Goal: Information Seeking & Learning: Learn about a topic

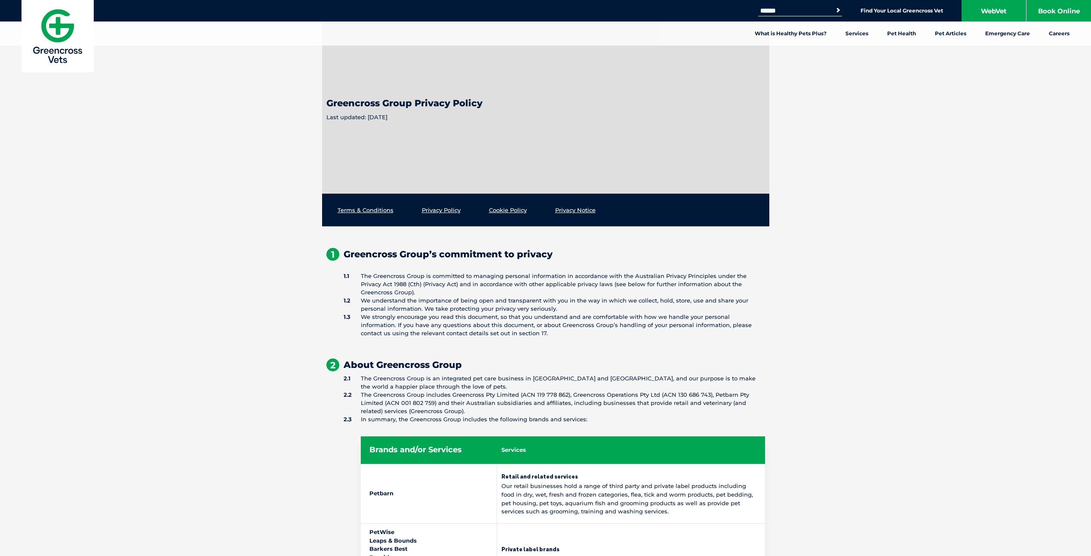
click at [437, 385] on li "The Greencross Group is an integrated pet care business in [GEOGRAPHIC_DATA] an…" at bounding box center [555, 382] width 422 height 16
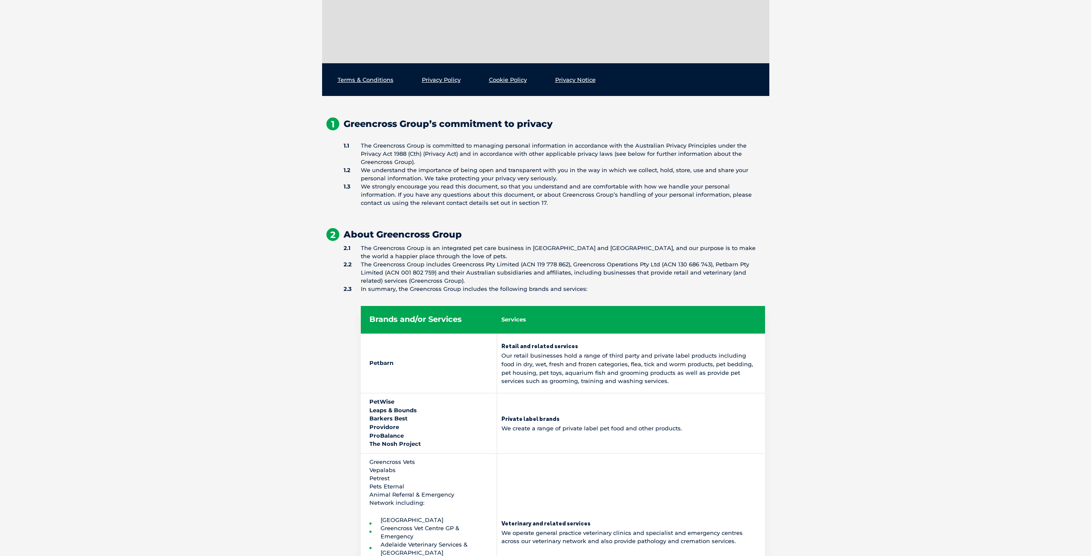
scroll to position [215, 0]
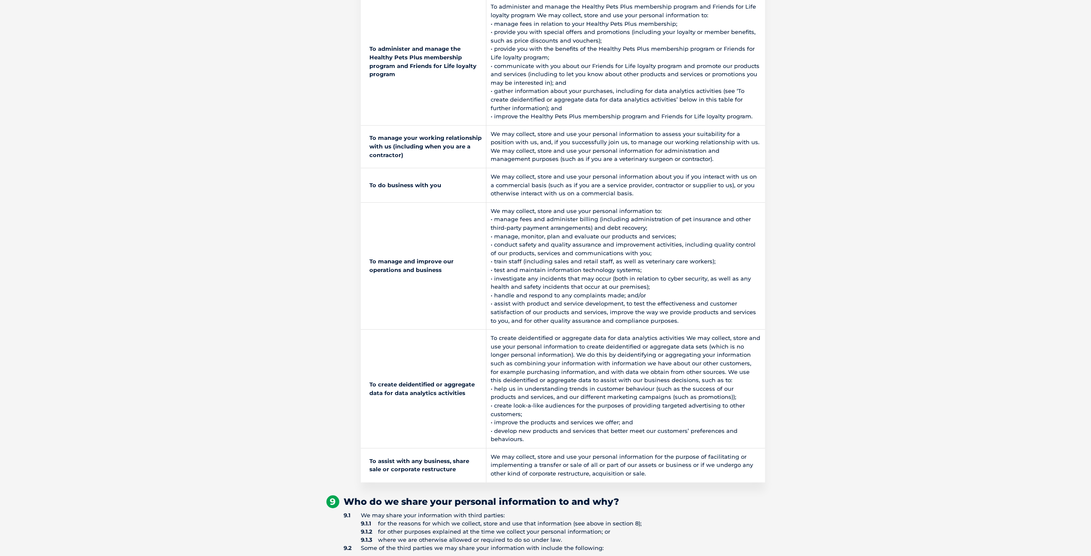
scroll to position [3267, 0]
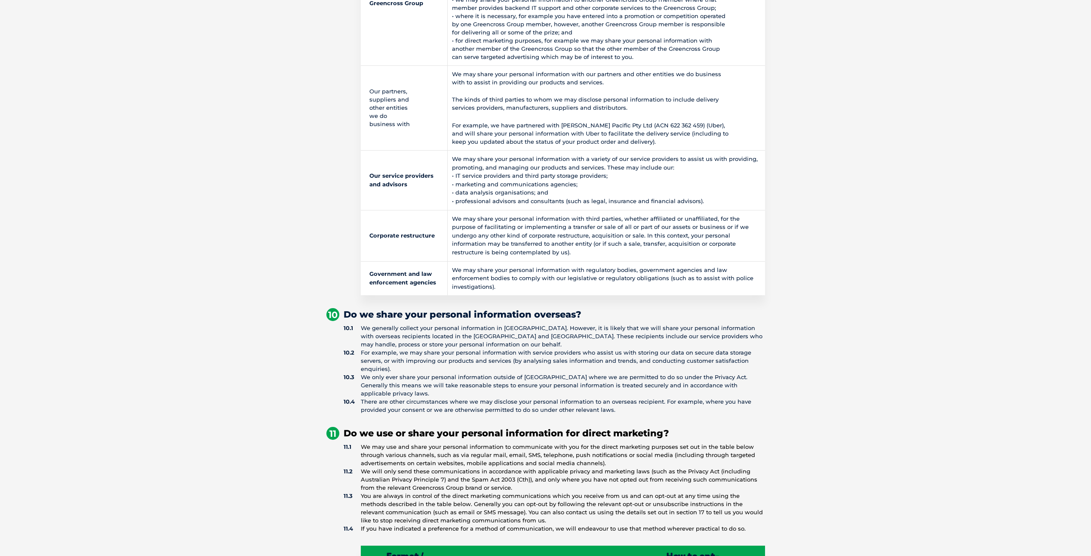
click at [480, 271] on td "We may share your personal information with regulatory bodies, government agenc…" at bounding box center [606, 278] width 317 height 34
click at [683, 265] on td "We may share your personal information with regulatory bodies, government agenc…" at bounding box center [606, 278] width 317 height 34
click at [370, 268] on td "Government and law enforcement agencies" at bounding box center [404, 278] width 87 height 34
drag, startPoint x: 367, startPoint y: 269, endPoint x: 757, endPoint y: 279, distance: 390.3
click at [757, 279] on tr "Government and law enforcement agencies We may share your personal information …" at bounding box center [563, 278] width 404 height 34
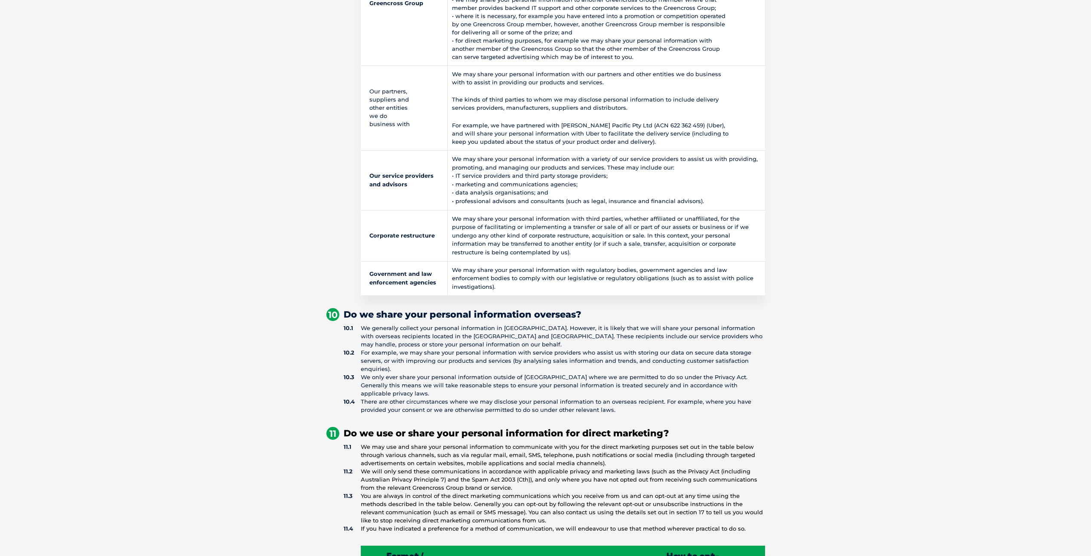
drag, startPoint x: 757, startPoint y: 279, endPoint x: 798, endPoint y: 303, distance: 47.6
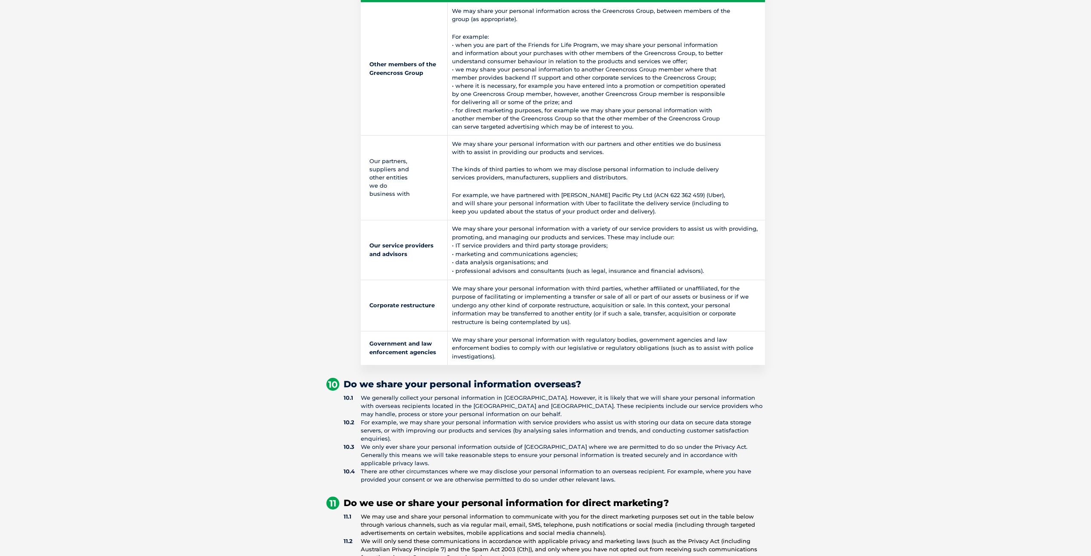
scroll to position [3052, 0]
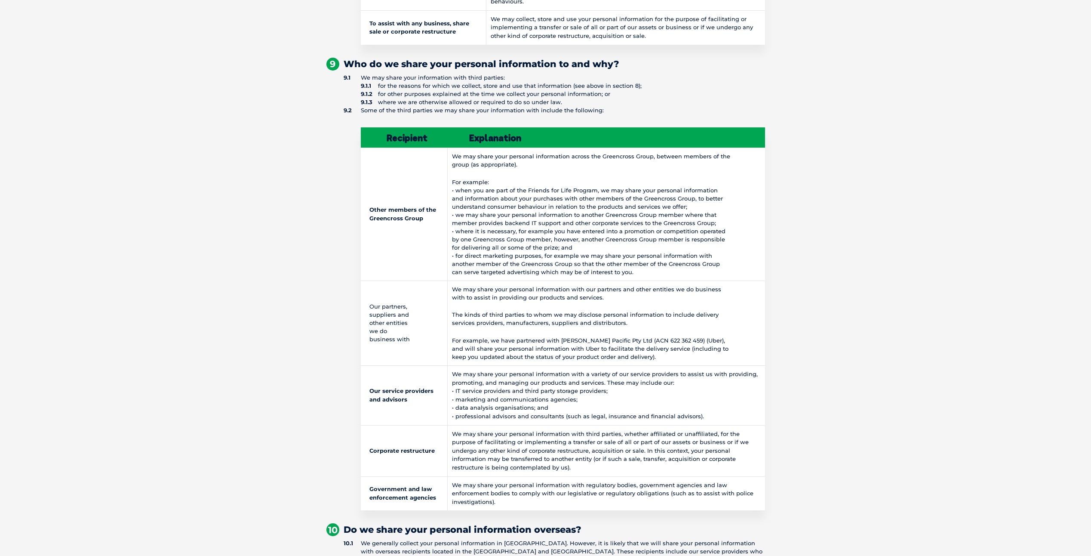
click at [338, 262] on ol "We may share your information with third parties: for the reasons for which we …" at bounding box center [545, 292] width 439 height 437
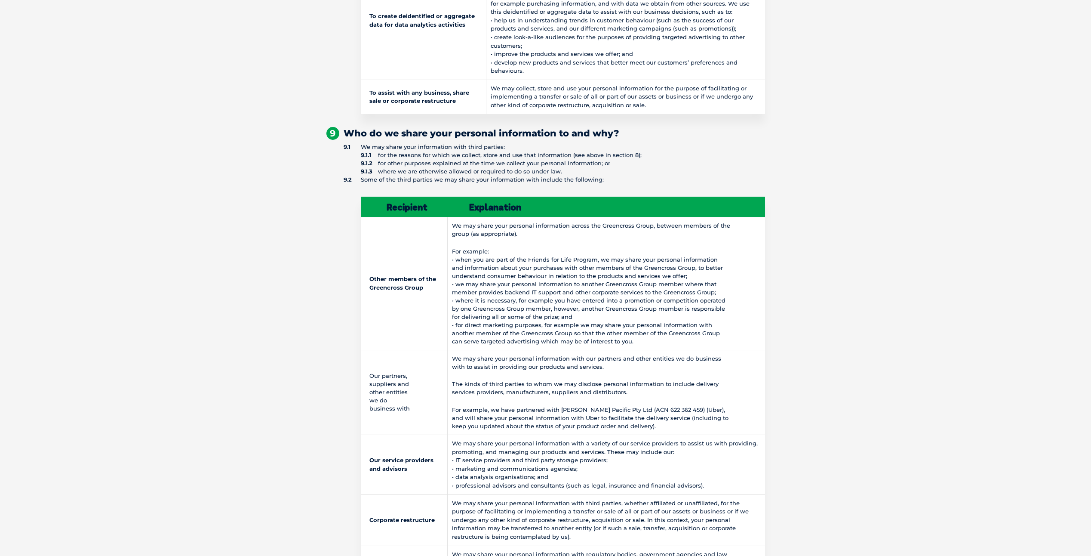
scroll to position [3095, 0]
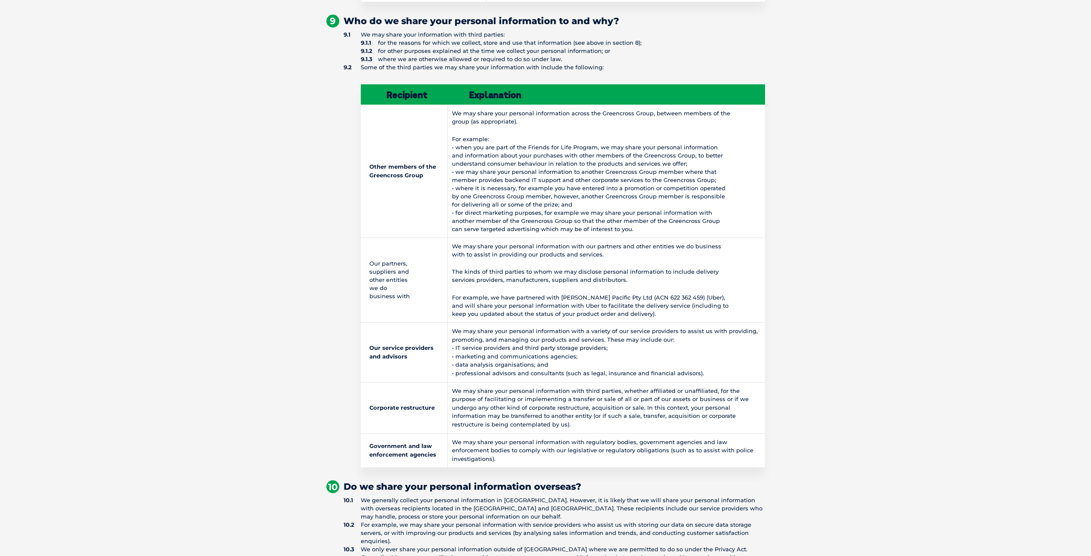
click at [530, 433] on td "We may share your personal information with regulatory bodies, government agenc…" at bounding box center [606, 450] width 317 height 34
click at [183, 208] on div "Greencross Group Privacy Policy Last updated: [DATE] Terms & Conditions Privacy…" at bounding box center [545, 36] width 1091 height 6220
click at [633, 418] on td "We may share your personal information with third parties, whether affiliated o…" at bounding box center [606, 407] width 317 height 51
click at [372, 150] on td "Other members of the Greencross Group" at bounding box center [404, 171] width 87 height 133
click at [98, 277] on div "Greencross Group Privacy Policy Last updated: [DATE] Terms & Conditions Privacy…" at bounding box center [545, 36] width 1091 height 6220
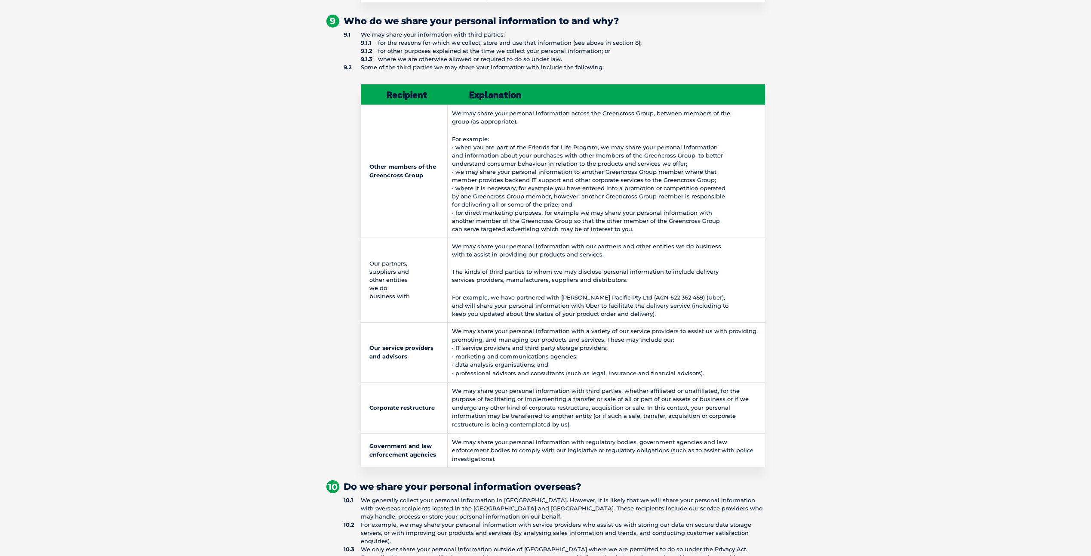
click at [584, 391] on td "We may share your personal information with third parties, whether affiliated o…" at bounding box center [606, 407] width 317 height 51
click at [883, 120] on div "Greencross Group Privacy Policy Last updated: [DATE] Terms & Conditions Privacy…" at bounding box center [545, 36] width 1091 height 6220
